Goal: Communication & Community: Answer question/provide support

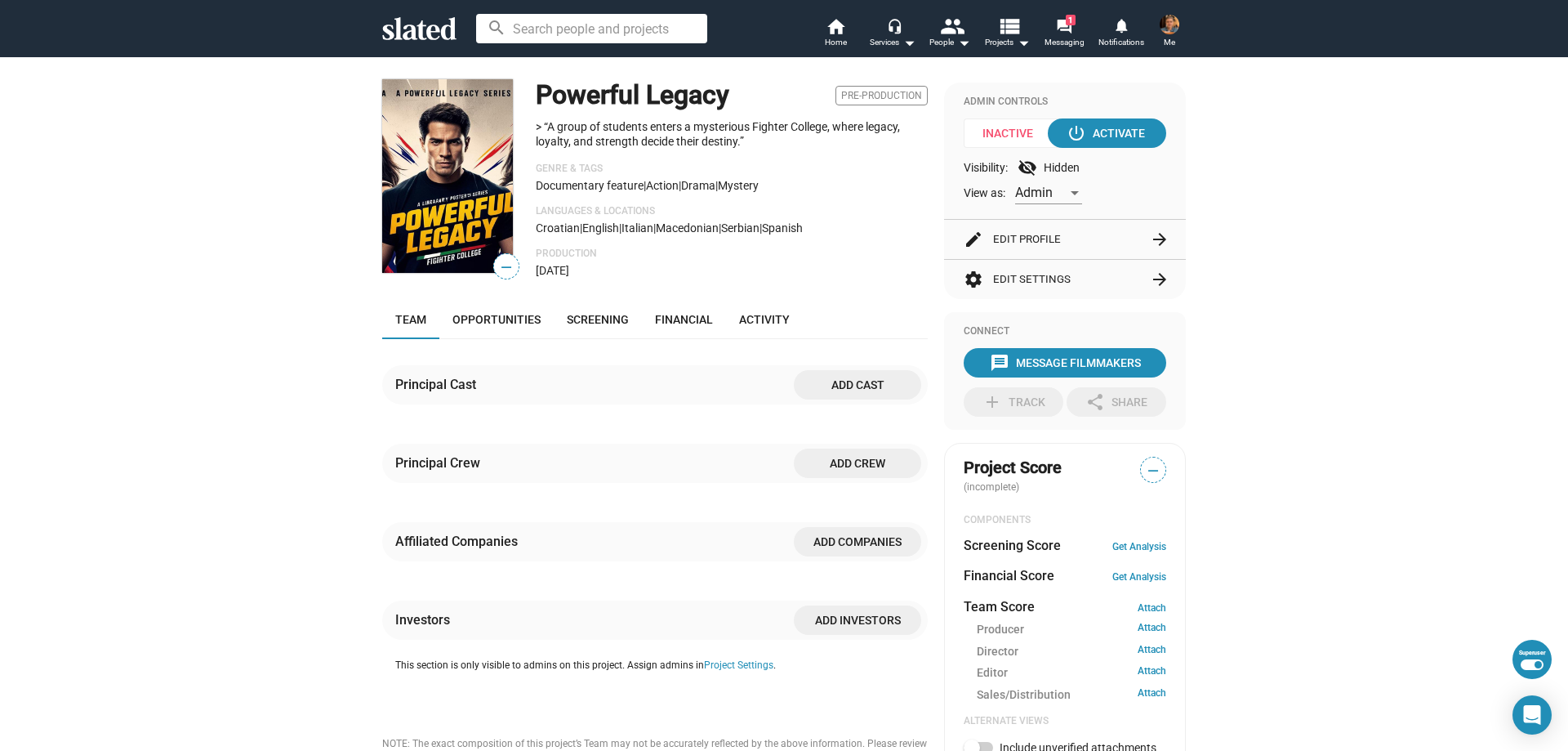
click at [1155, 230] on mat-icon "arrow_forward" at bounding box center [1160, 239] width 20 height 20
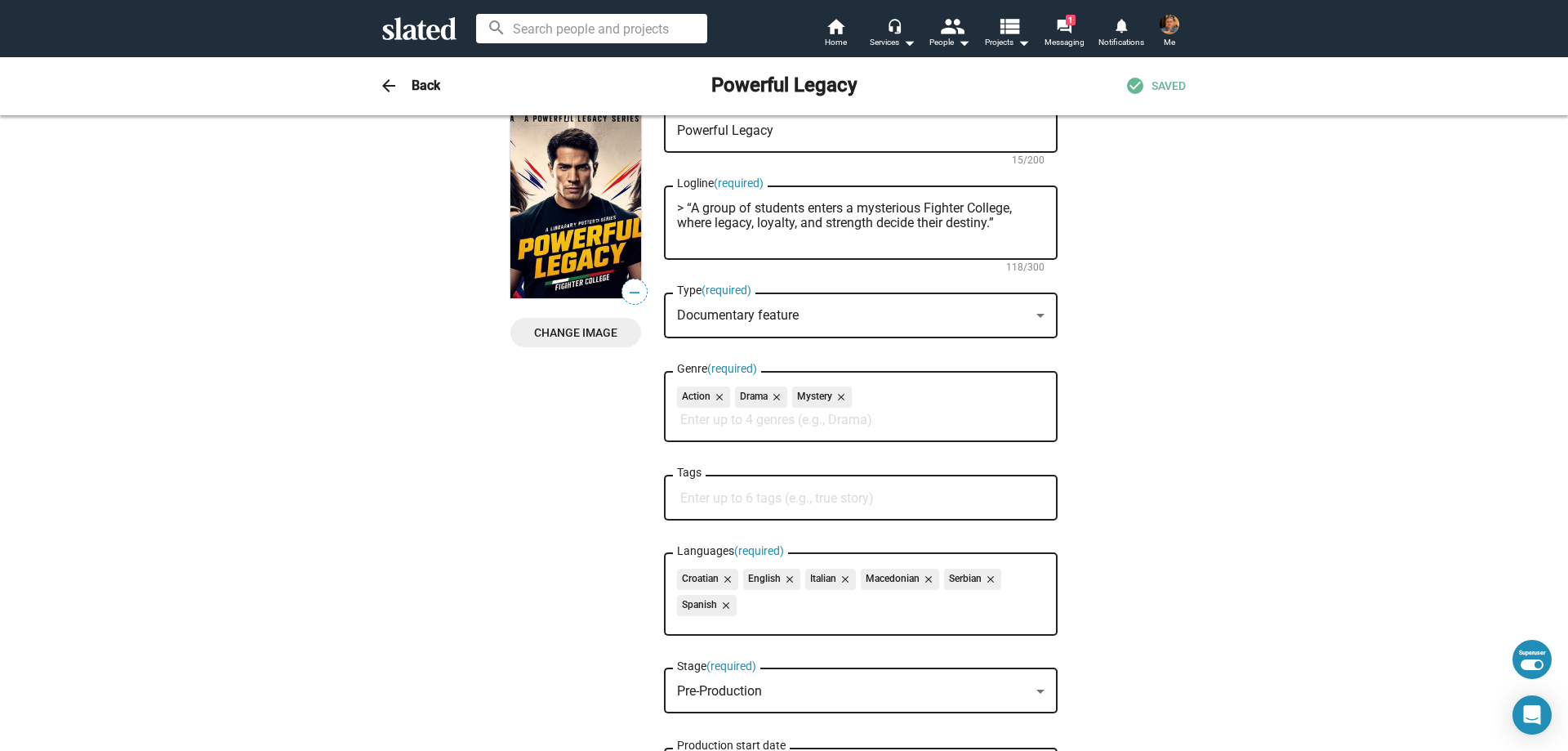
scroll to position [326, 0]
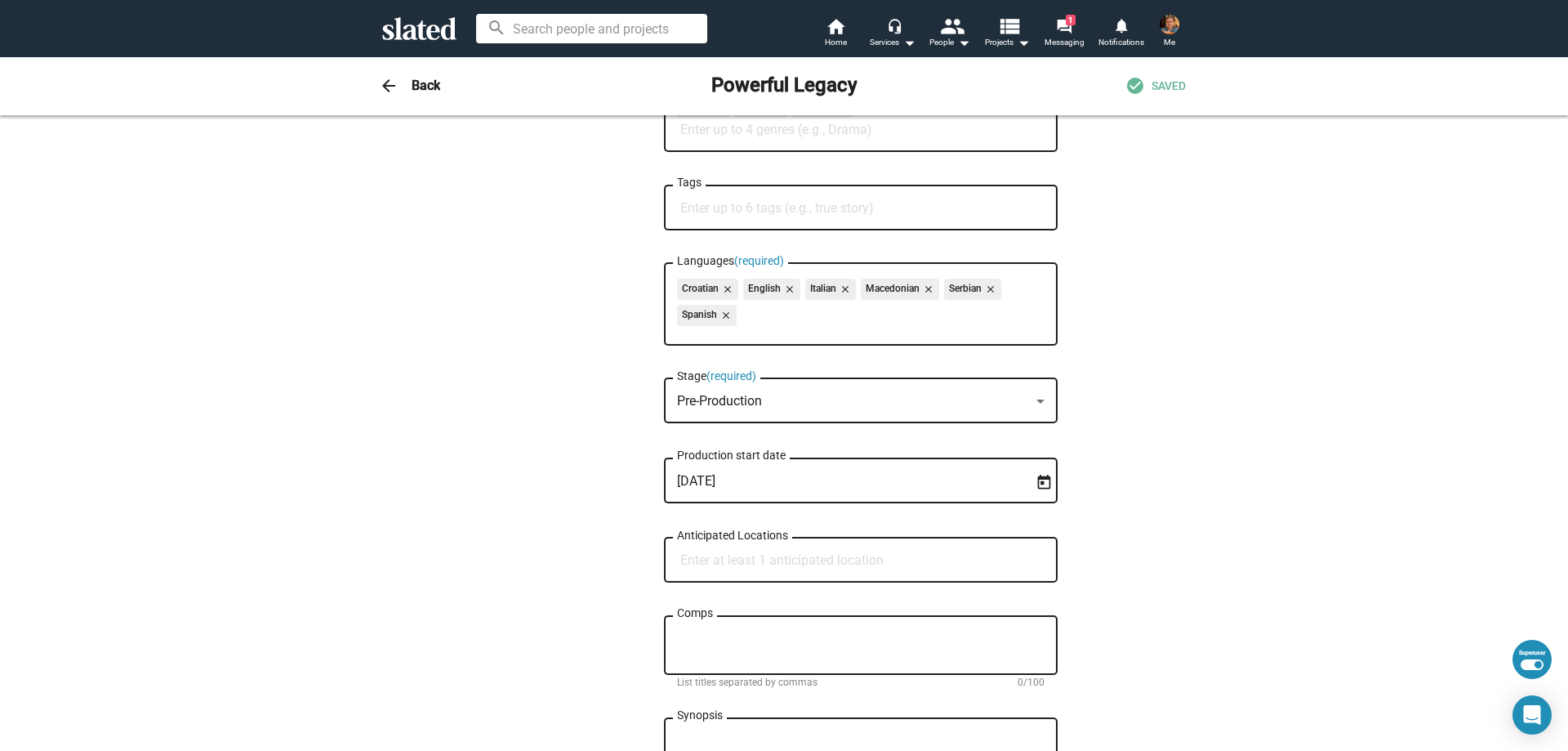
click at [855, 409] on div "Pre-Production" at bounding box center [853, 401] width 353 height 17
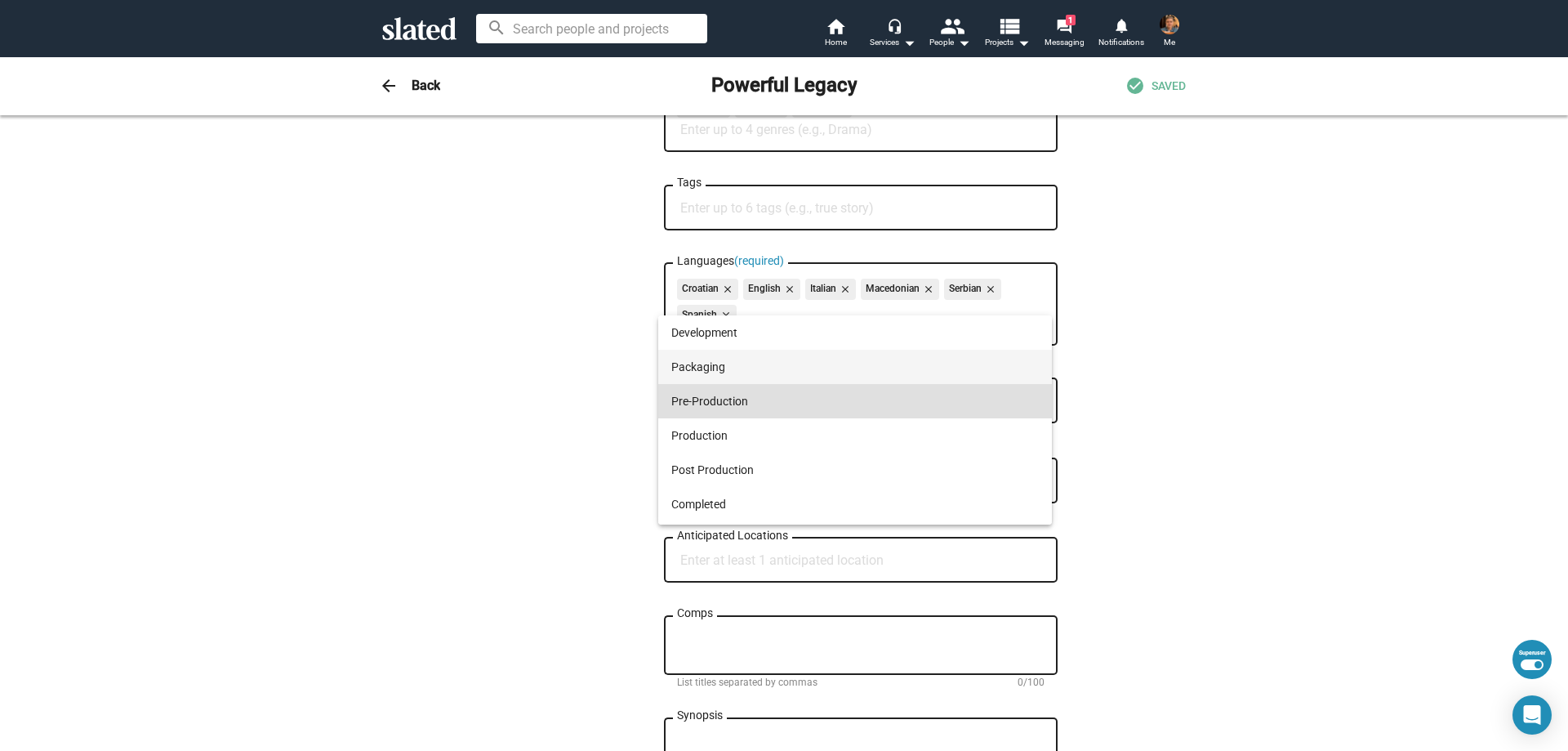
click at [813, 375] on span "Packaging" at bounding box center [855, 367] width 368 height 34
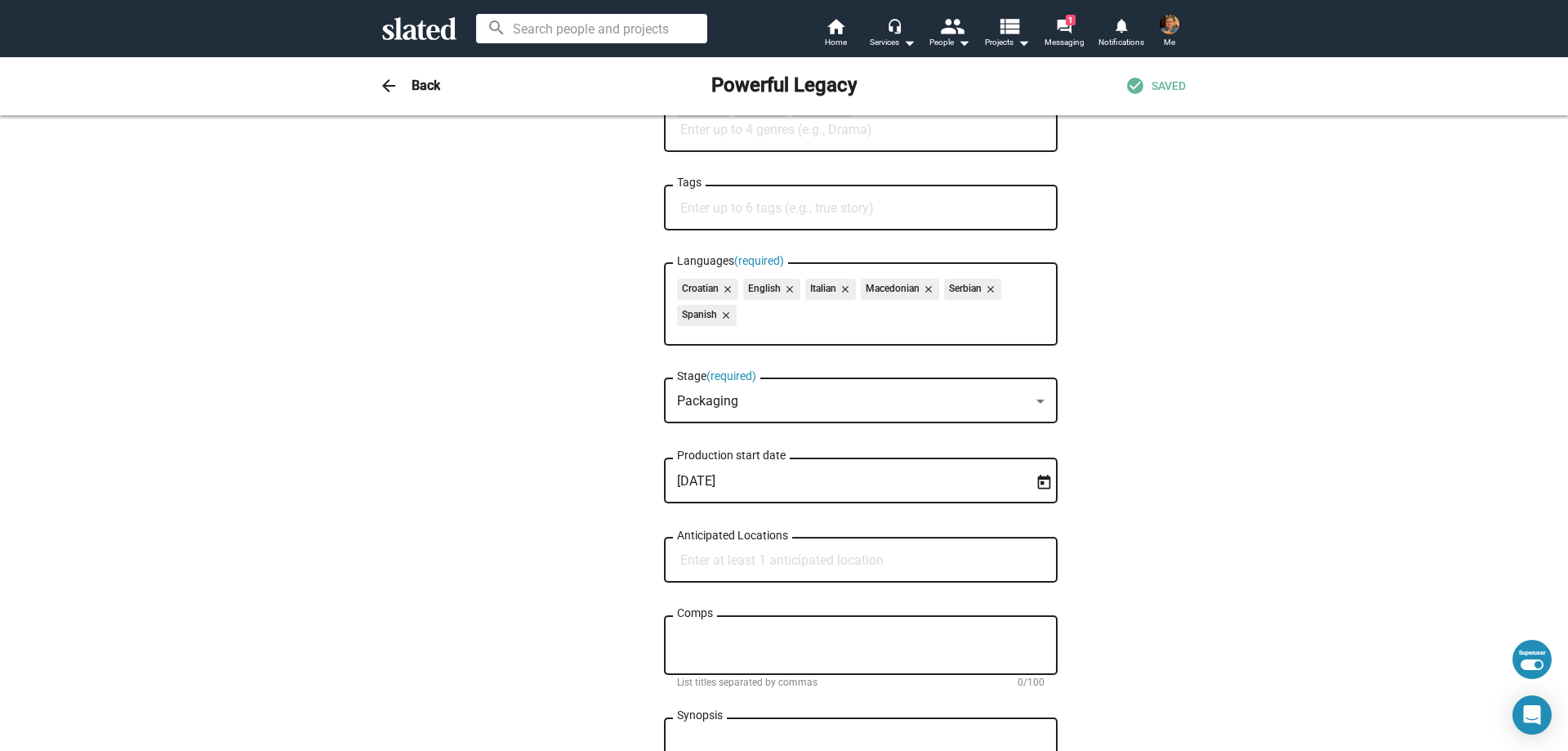
click at [379, 84] on mat-icon "arrow_back" at bounding box center [388, 85] width 20 height 20
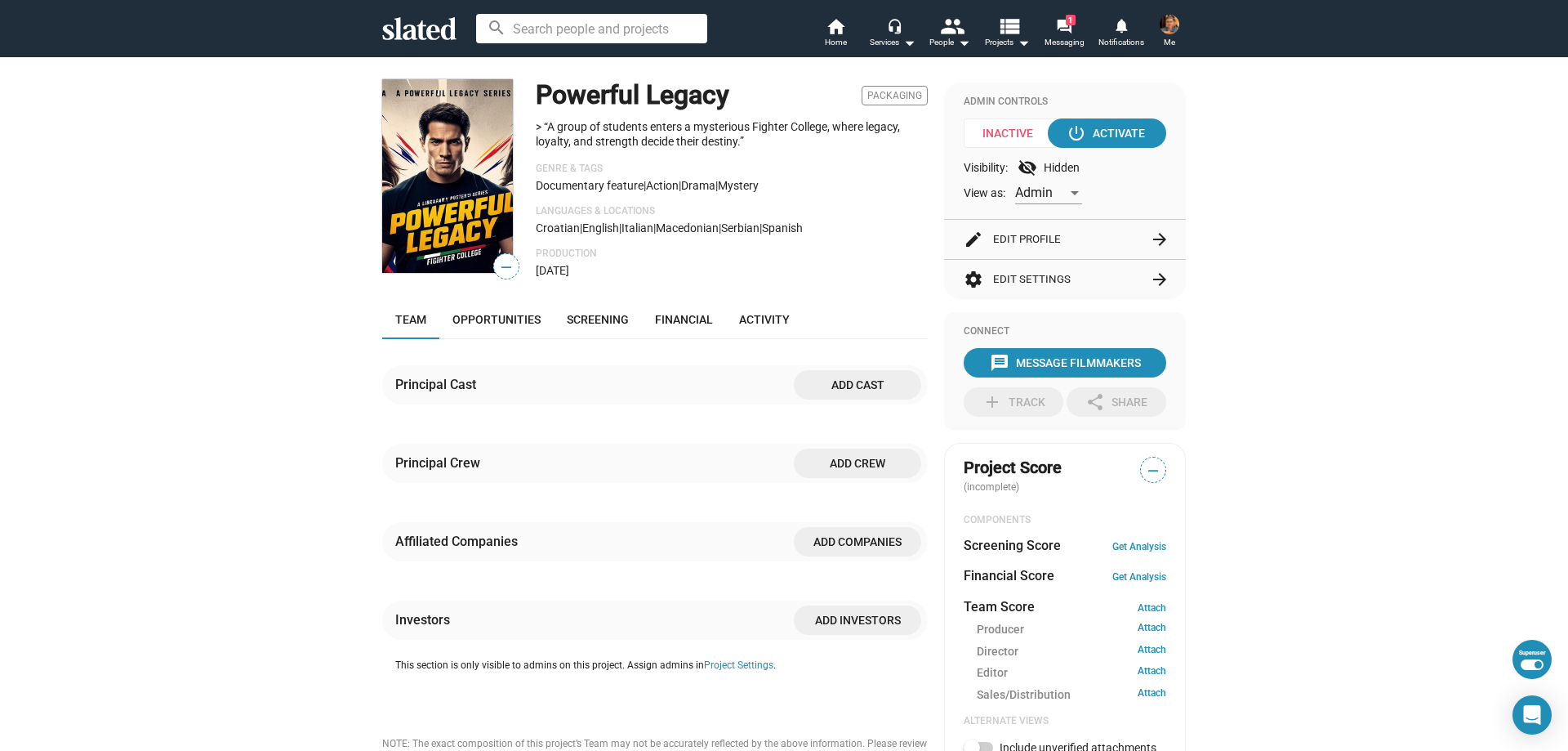
click at [1156, 278] on mat-icon "arrow_forward" at bounding box center [1160, 279] width 20 height 20
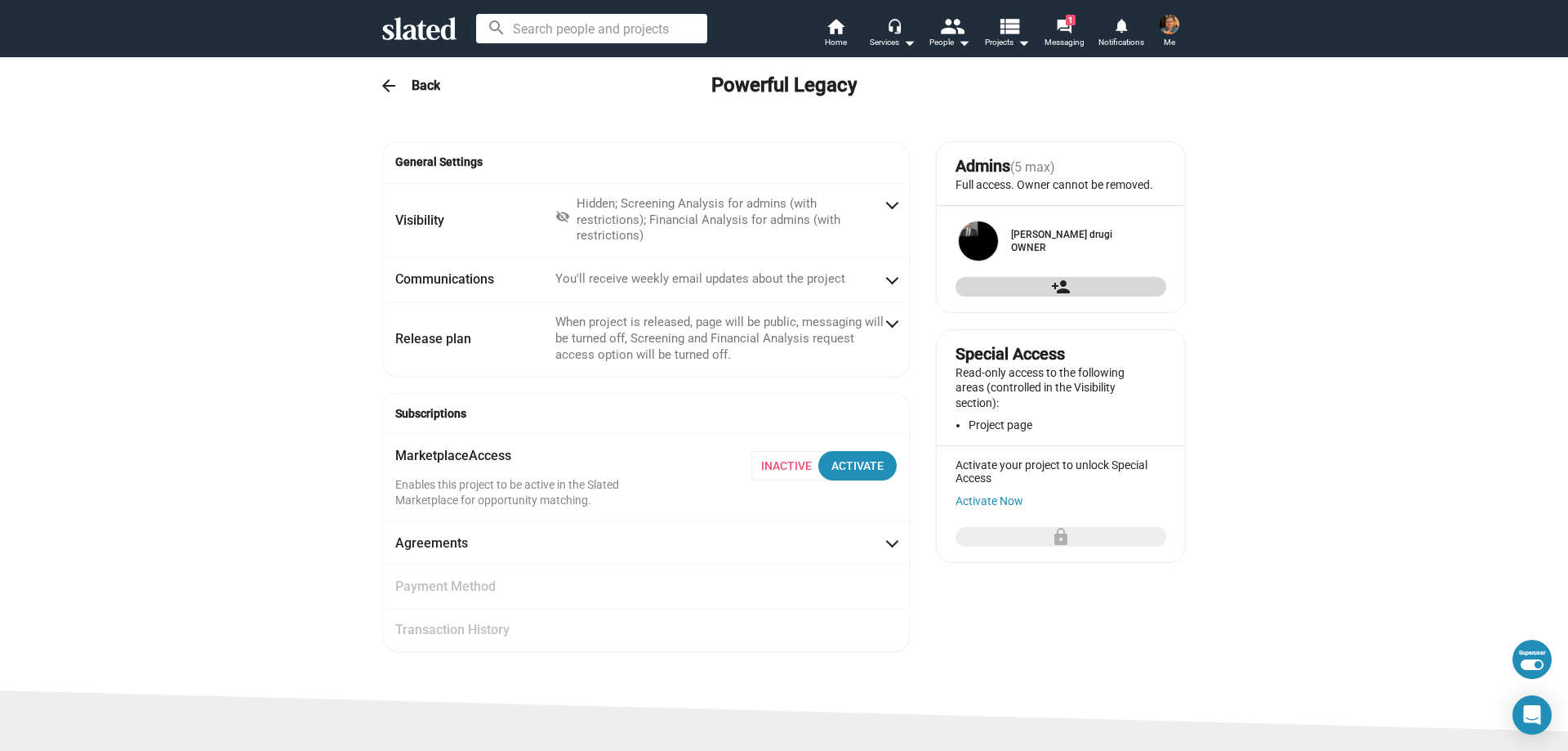
click at [1081, 296] on span "person_add" at bounding box center [1061, 287] width 184 height 20
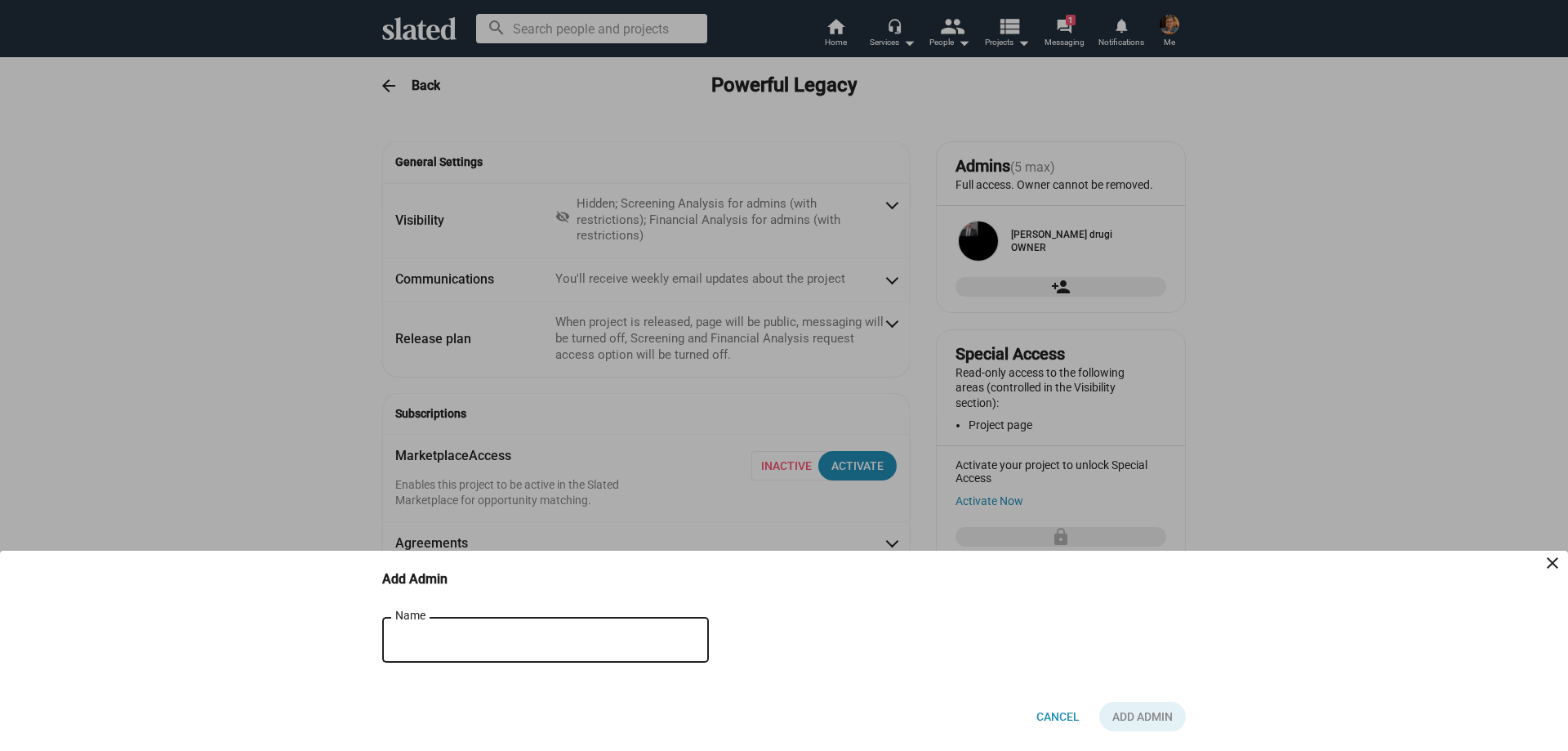
click at [530, 648] on div "Name" at bounding box center [534, 638] width 278 height 48
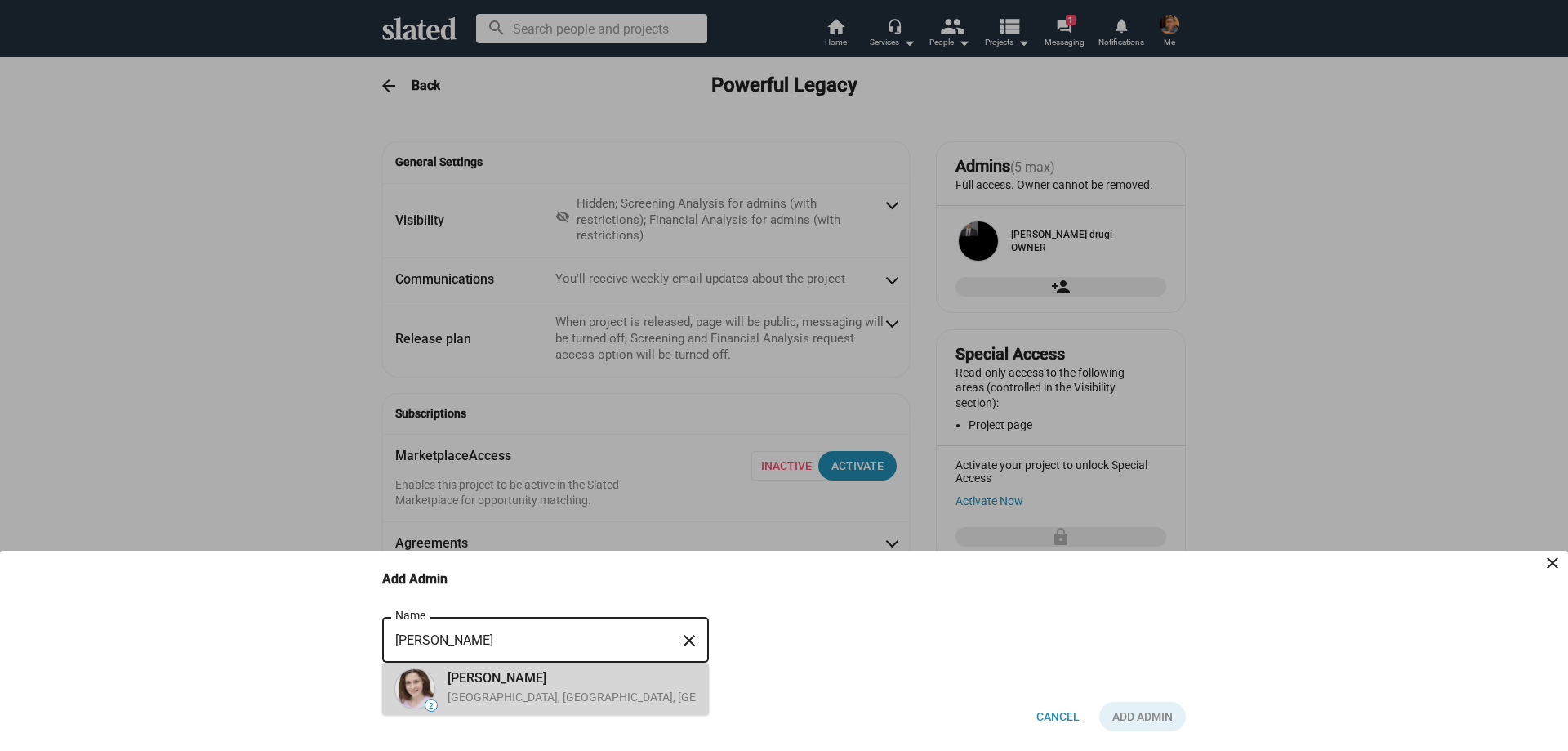
click at [528, 682] on div "[PERSON_NAME]" at bounding box center [635, 678] width 375 height 17
type input "[PERSON_NAME]"
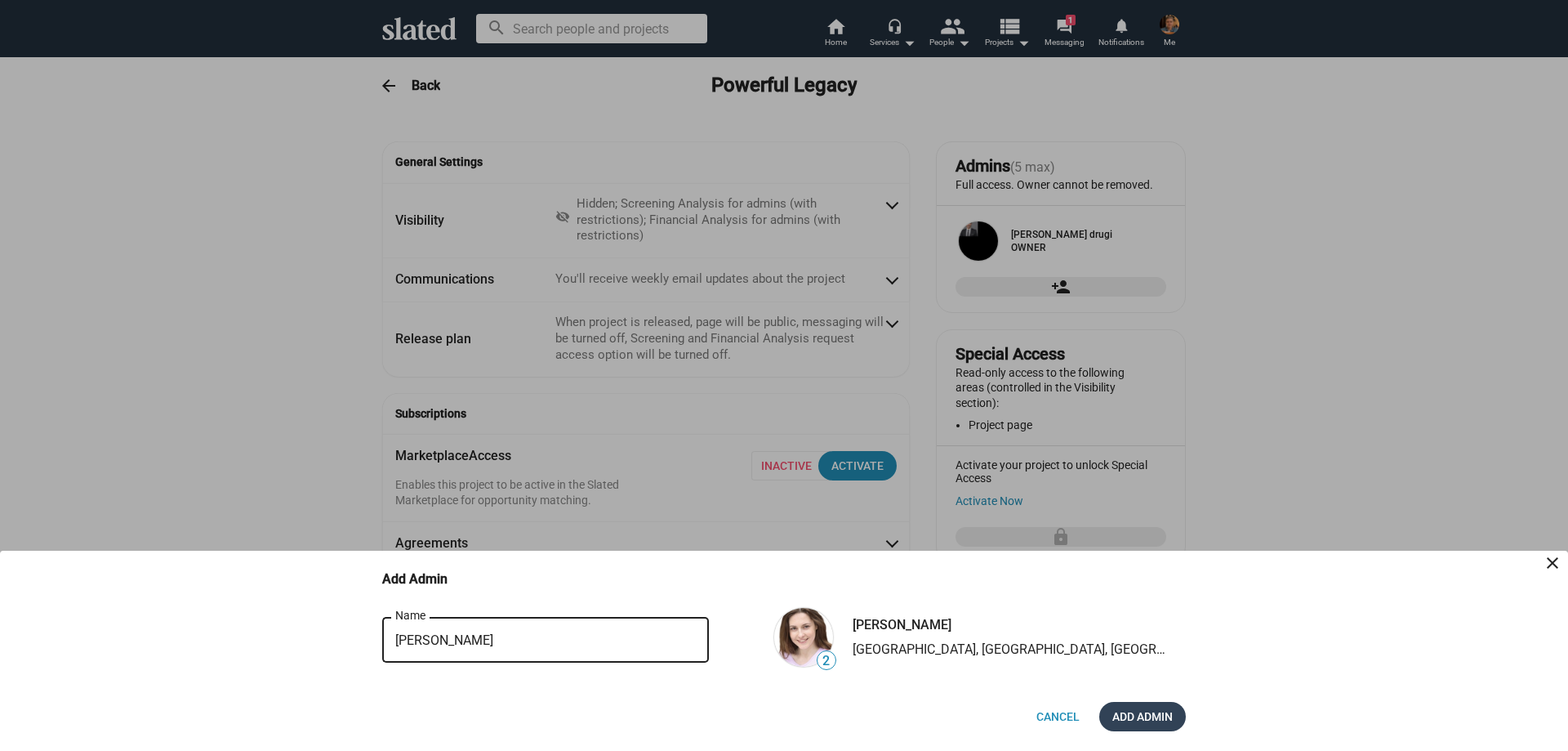
click at [1158, 707] on span "Add Admin" at bounding box center [1143, 717] width 60 height 29
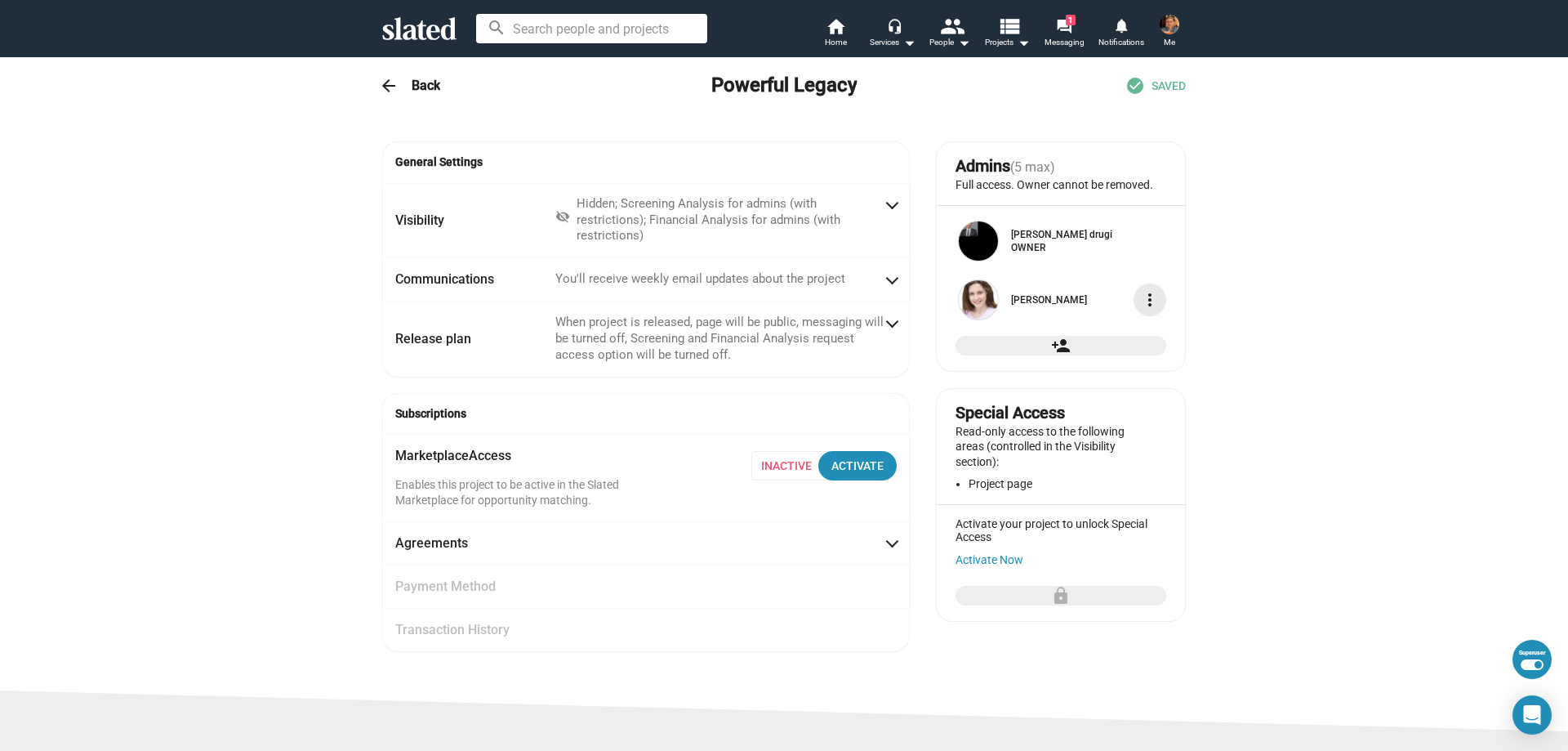
click at [1145, 310] on mat-icon "more_vert" at bounding box center [1150, 300] width 20 height 20
click at [1137, 380] on button "Make Owner" at bounding box center [1115, 377] width 91 height 26
click at [1142, 251] on mat-icon "more_vert" at bounding box center [1150, 240] width 20 height 20
click at [1140, 293] on button "Remove" at bounding box center [1115, 292] width 91 height 26
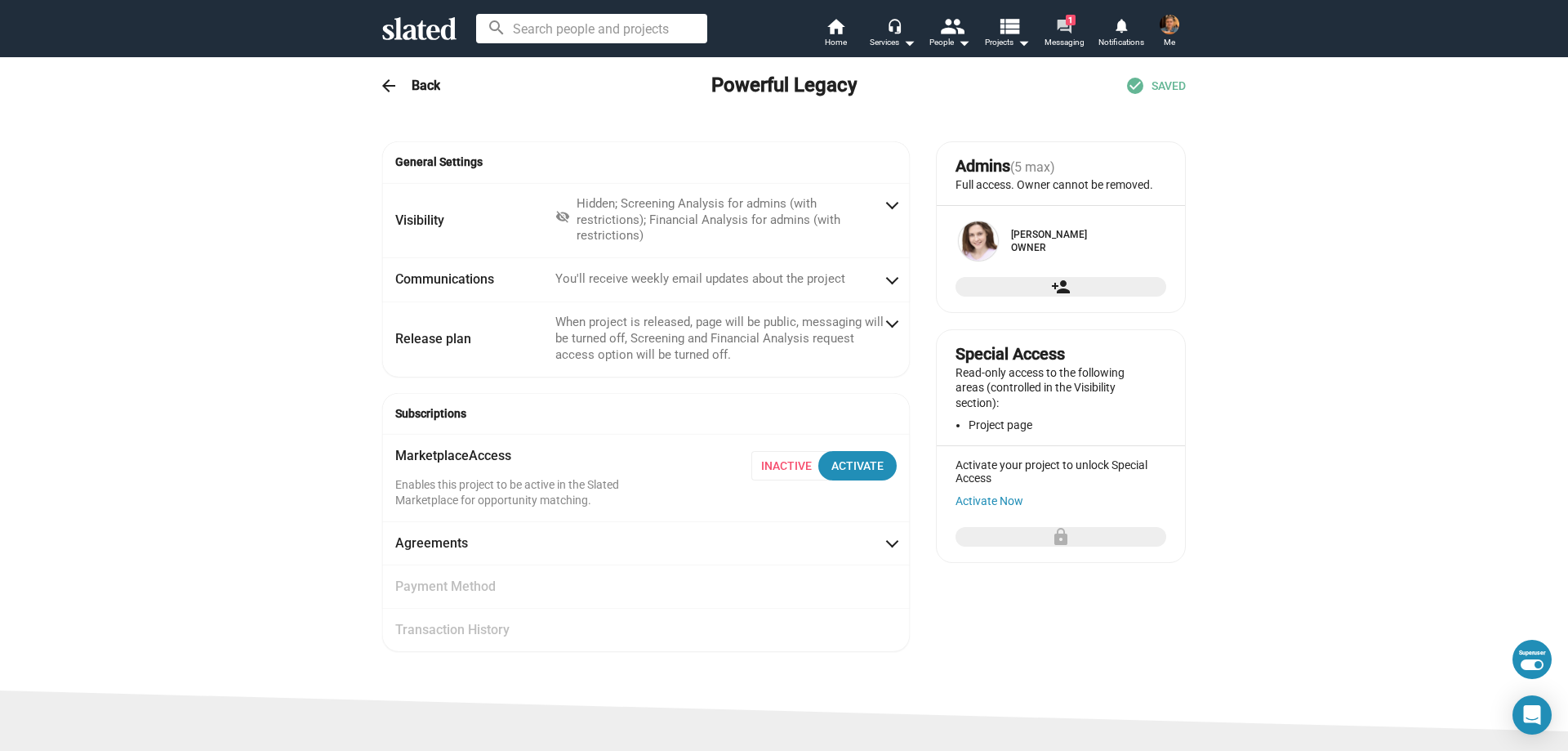
click at [1063, 20] on mat-icon "forum" at bounding box center [1064, 26] width 15 height 16
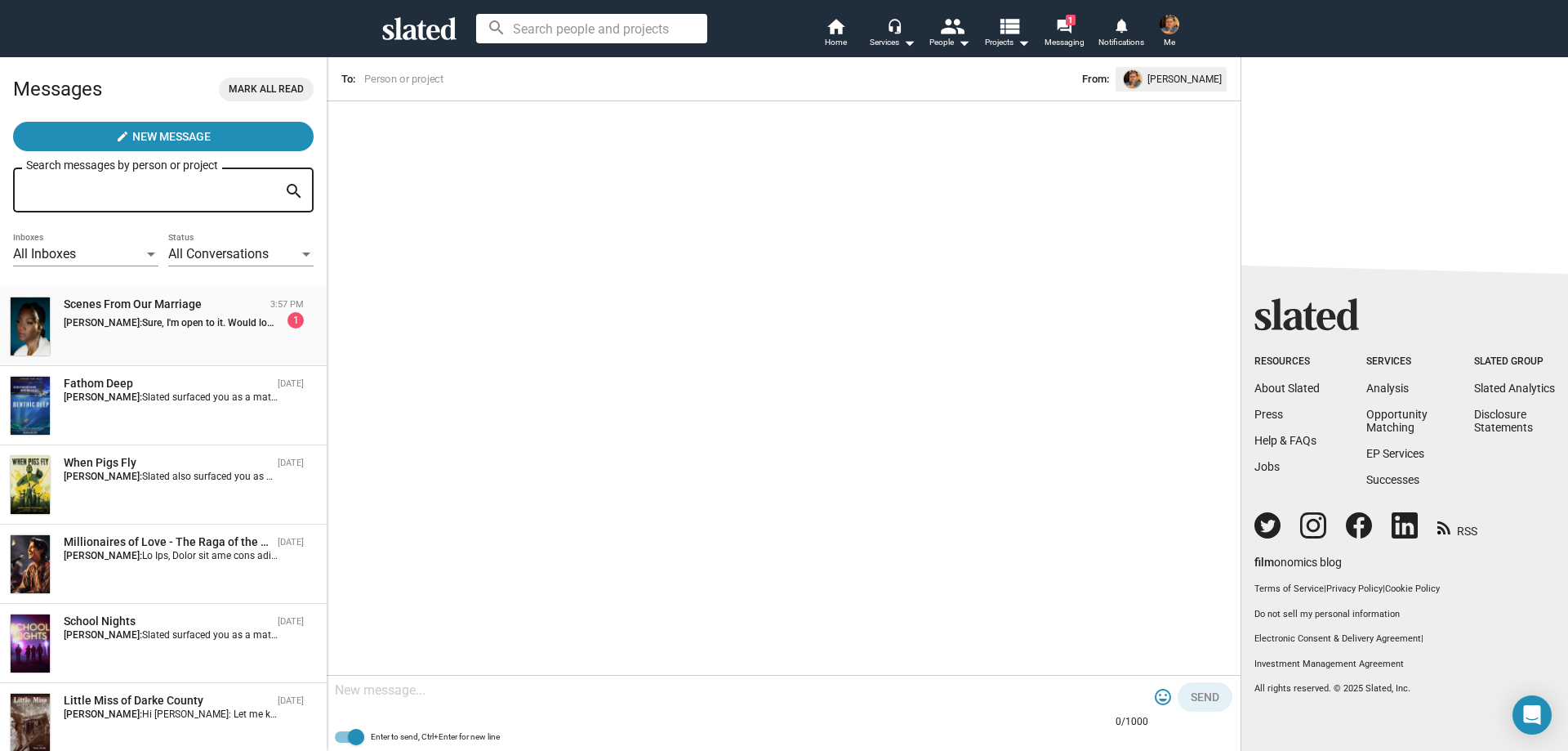
click at [109, 328] on strong "[PERSON_NAME]:" at bounding box center [102, 322] width 78 height 11
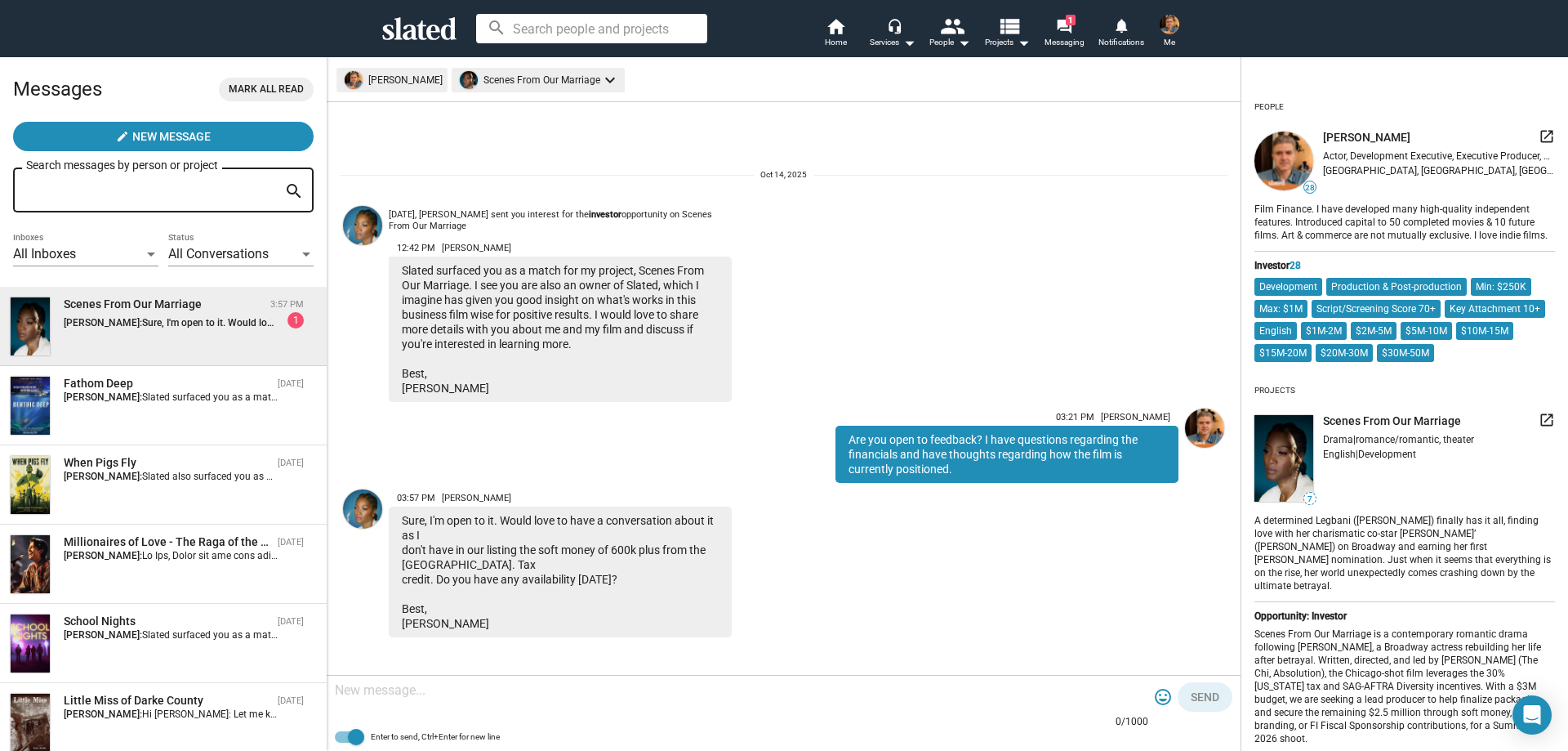
click at [276, 88] on span "Mark all read" at bounding box center [266, 90] width 75 height 17
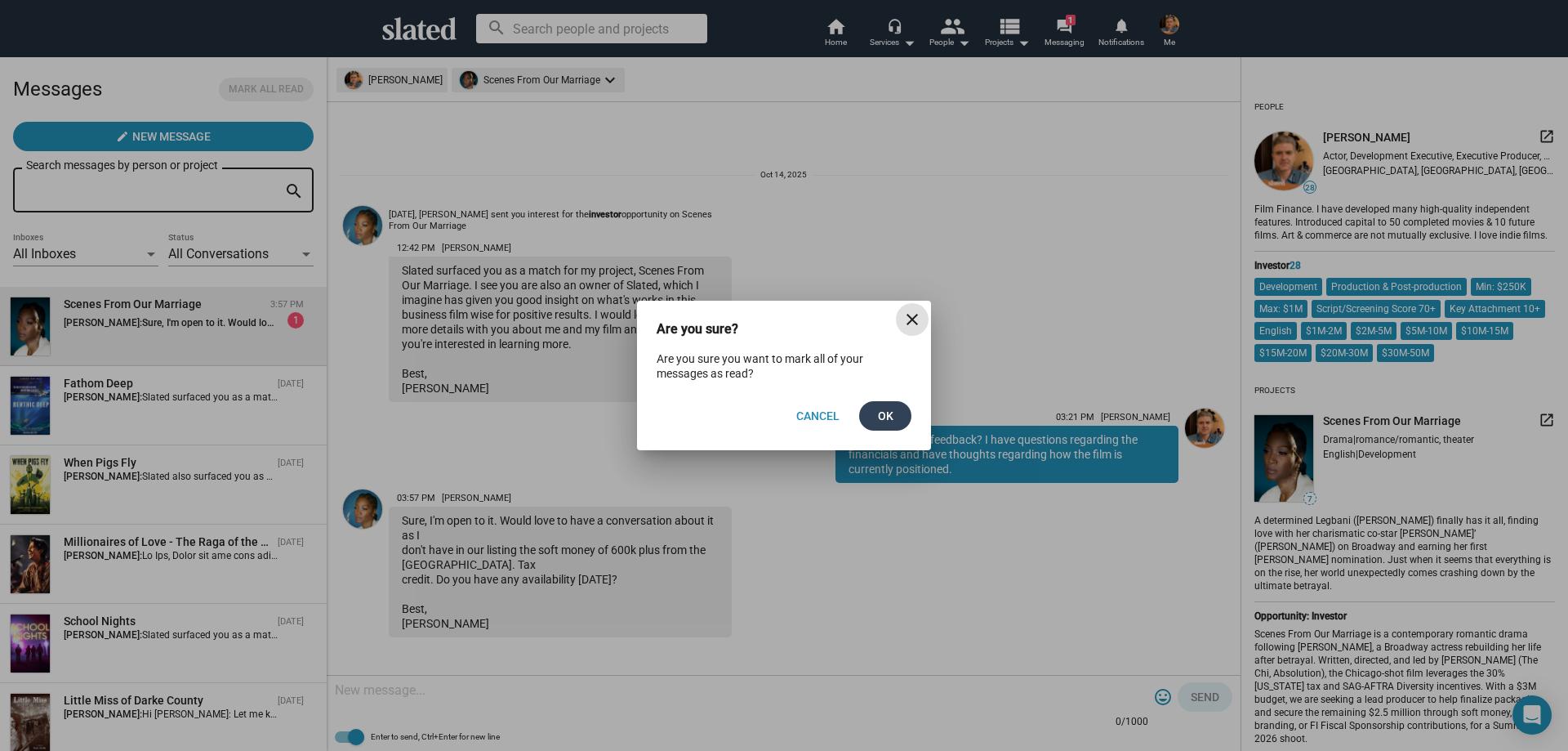
click at [882, 411] on span "Ok" at bounding box center [885, 416] width 26 height 29
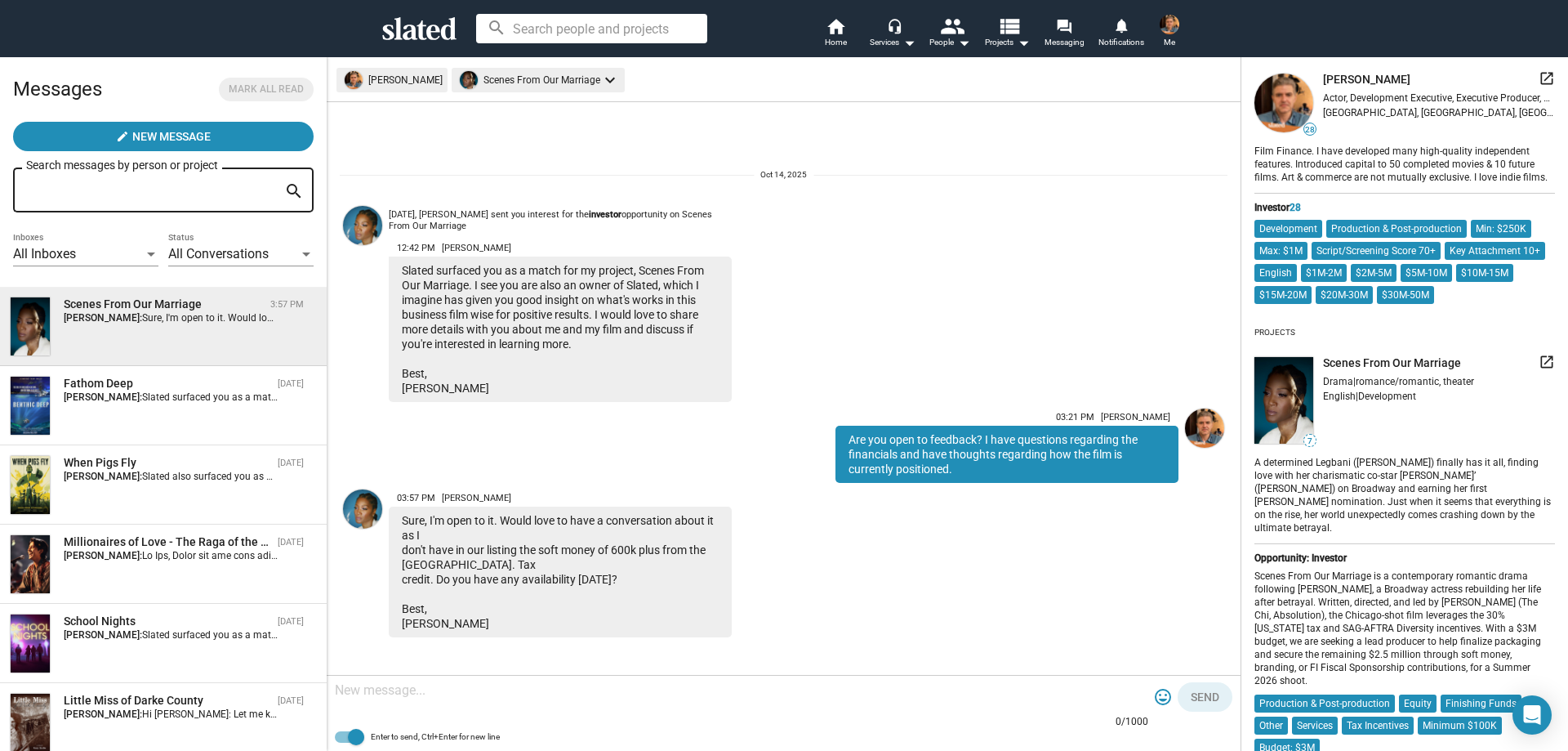
scroll to position [82, 0]
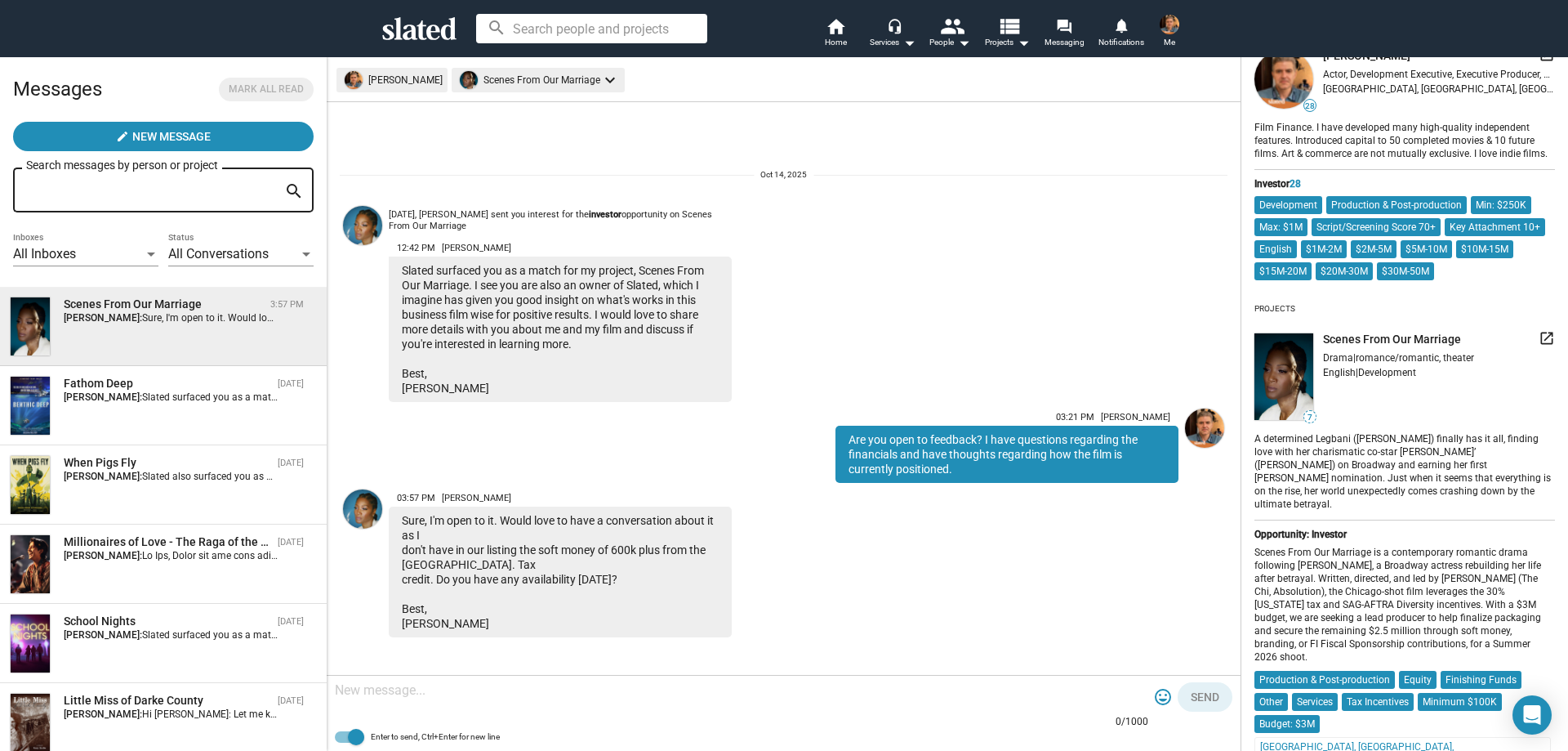
click at [878, 699] on div at bounding box center [741, 692] width 814 height 48
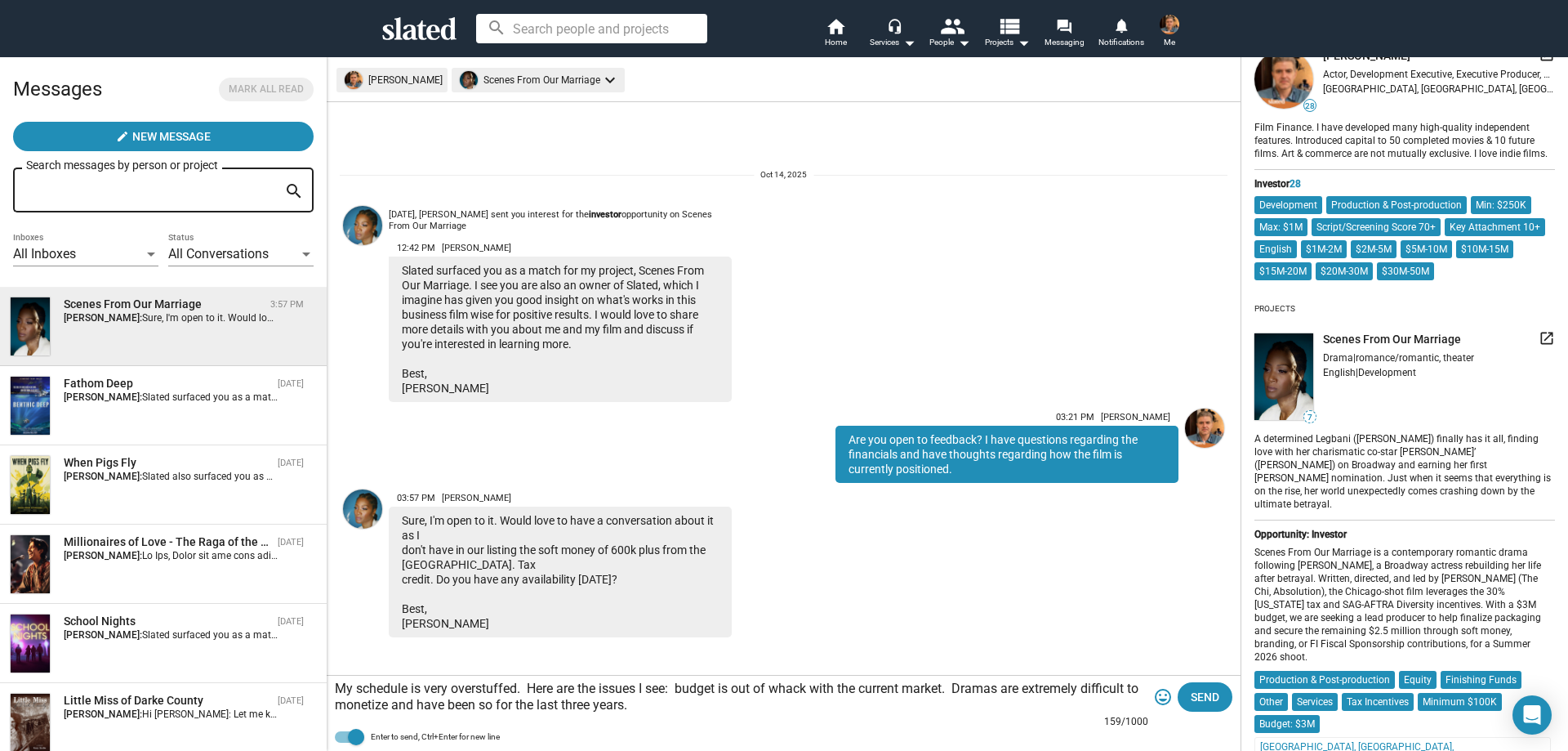
click at [530, 687] on textarea "My schedule is very overstuffed. Here are the issues I see: budget is out of wh…" at bounding box center [741, 697] width 814 height 33
click at [710, 712] on textarea "My schedule is very overstuffed. Here are the issues I see: budget is out of wh…" at bounding box center [741, 697] width 814 height 33
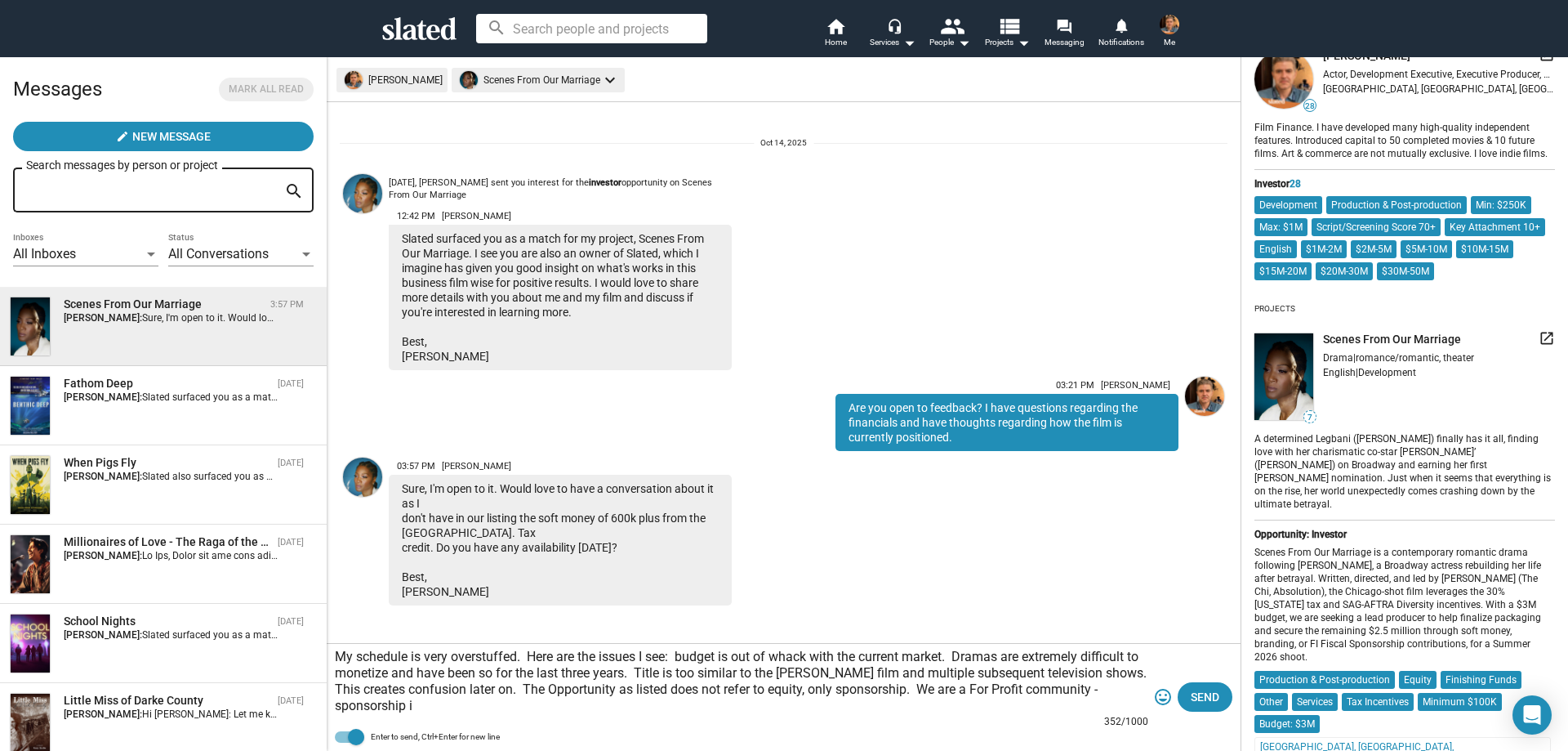
scroll to position [0, 0]
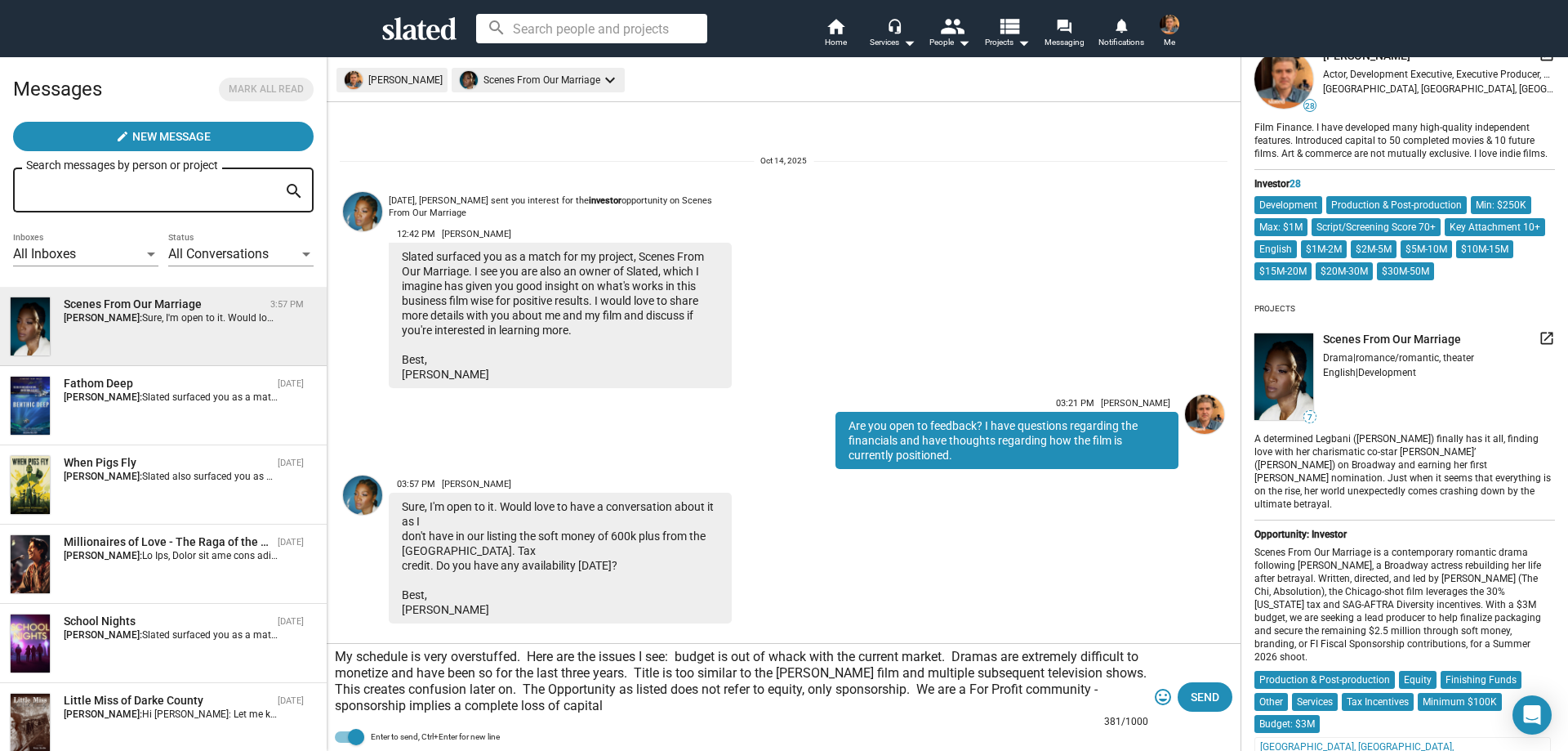
type textarea "My schedule is very overstuffed. Here are the issues I see: budget is out of wh…"
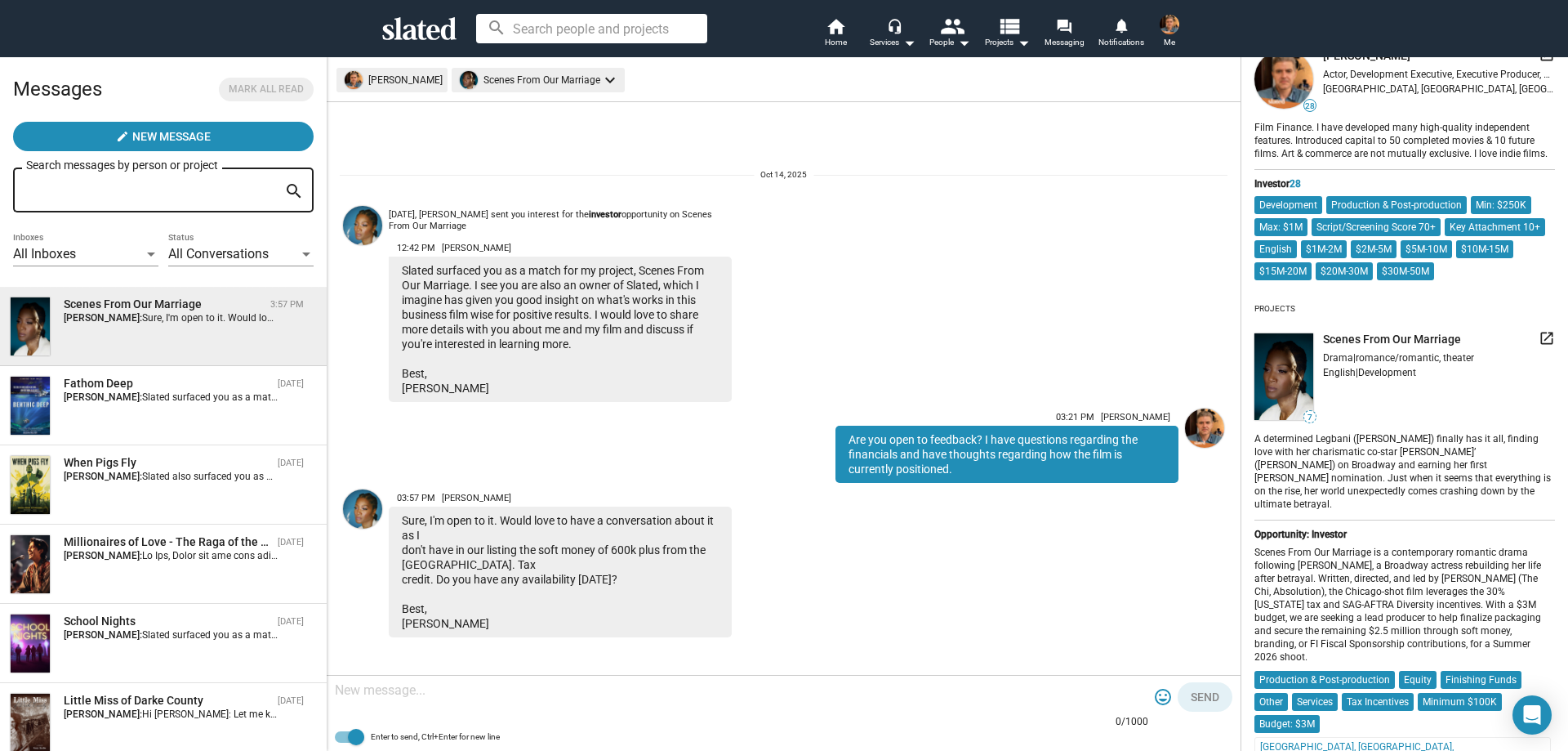
scroll to position [161, 0]
